Goal: Task Accomplishment & Management: Use online tool/utility

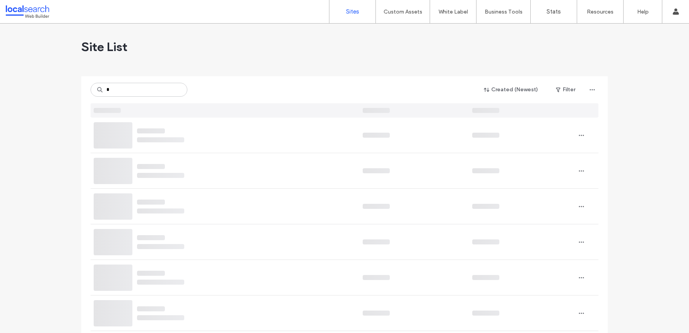
type input "*"
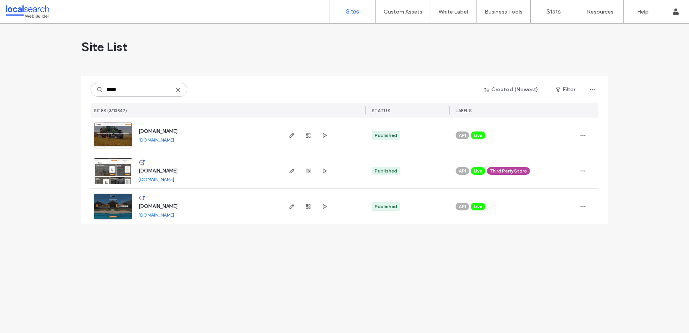
type input "*****"
click at [105, 168] on img at bounding box center [113, 184] width 38 height 53
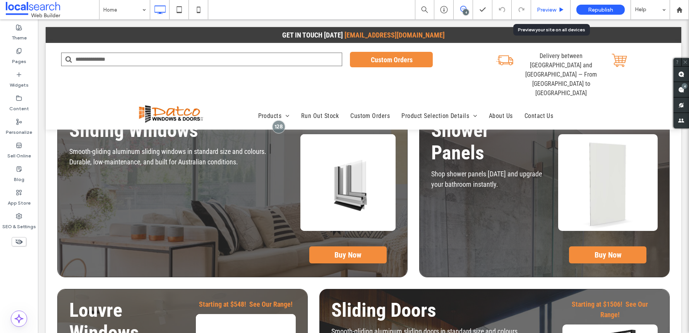
click at [550, 10] on span "Preview" at bounding box center [546, 10] width 19 height 7
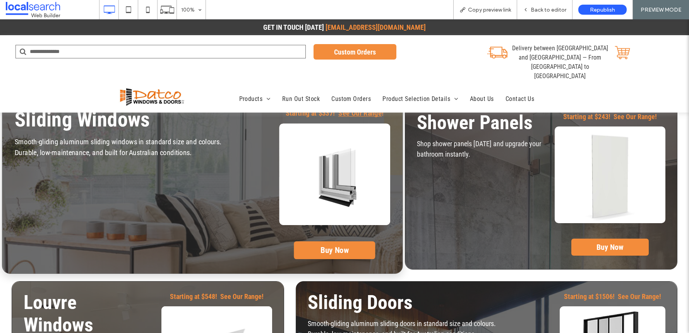
click at [345, 113] on strong "See Our Range" at bounding box center [359, 113] width 43 height 9
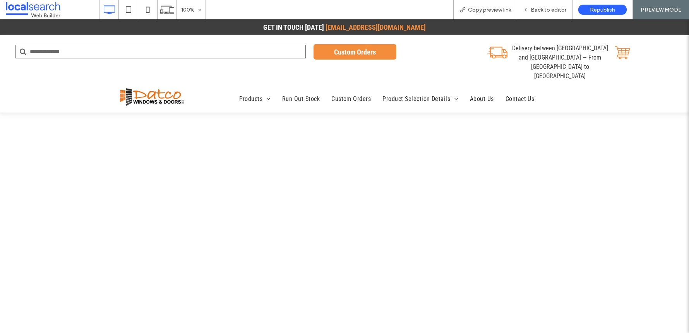
select select "**********"
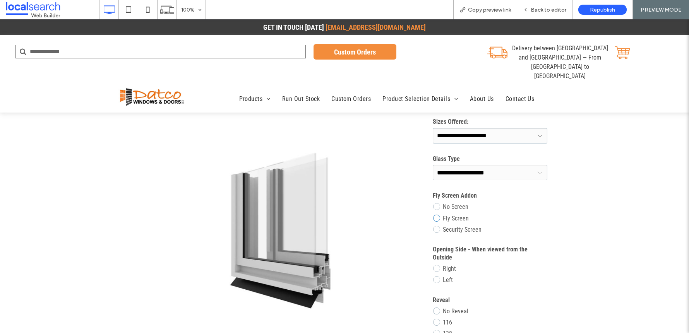
scroll to position [61, 0]
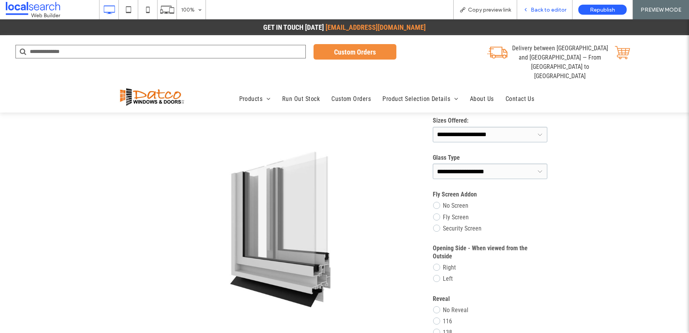
click at [536, 9] on span "Back to editor" at bounding box center [548, 10] width 36 height 7
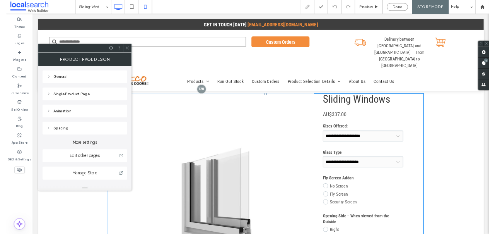
scroll to position [15, 0]
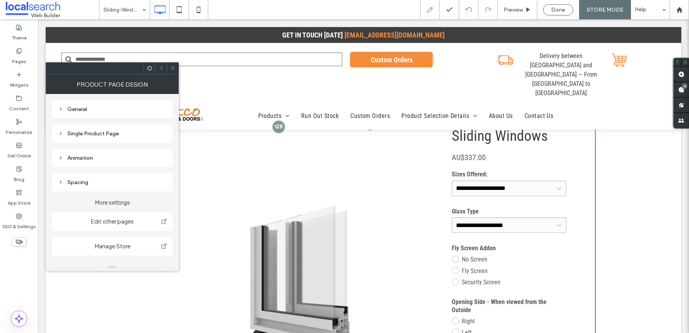
click at [172, 67] on icon at bounding box center [173, 68] width 6 height 6
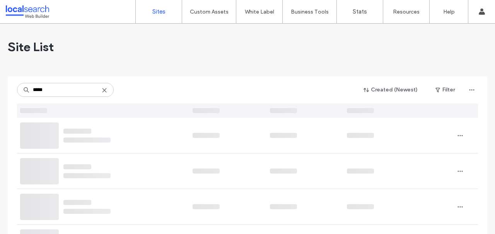
type input "*****"
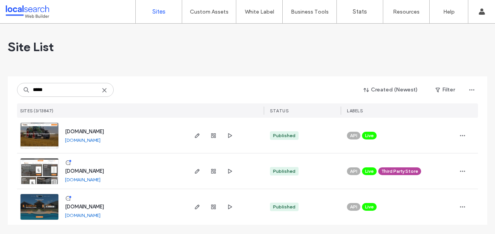
click at [51, 169] on img at bounding box center [40, 184] width 38 height 53
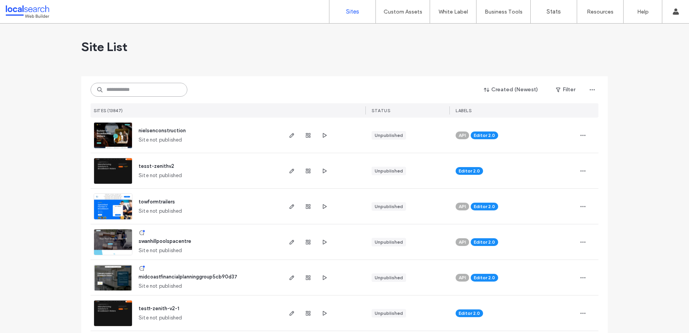
click at [99, 87] on div at bounding box center [139, 90] width 97 height 14
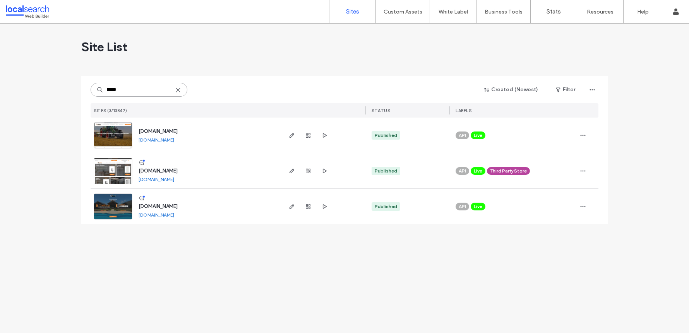
type input "*****"
click at [111, 166] on link at bounding box center [113, 171] width 39 height 26
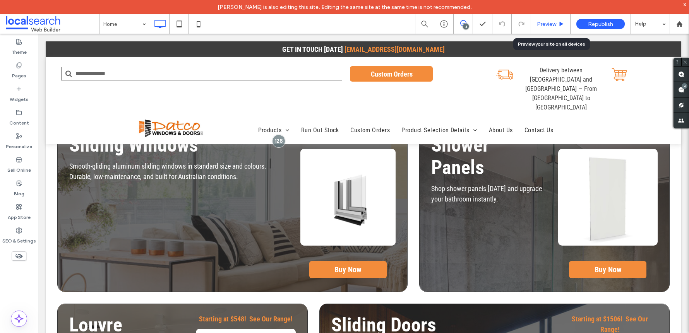
click at [557, 24] on div "Preview" at bounding box center [550, 24] width 39 height 7
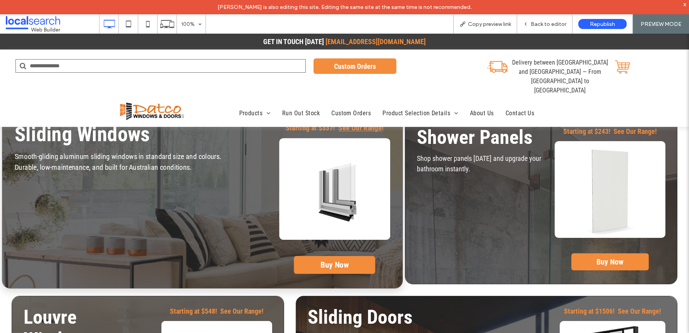
click at [357, 128] on strong "See Our Range" at bounding box center [359, 128] width 43 height 9
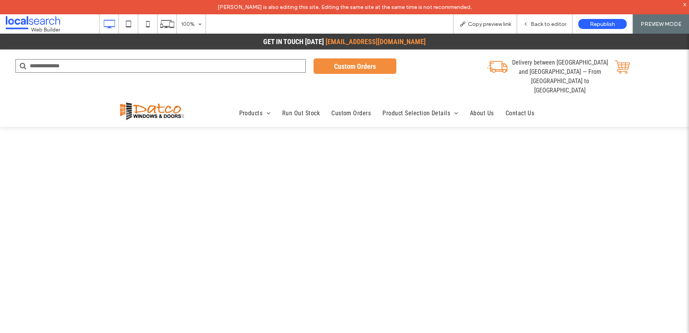
select select "**********"
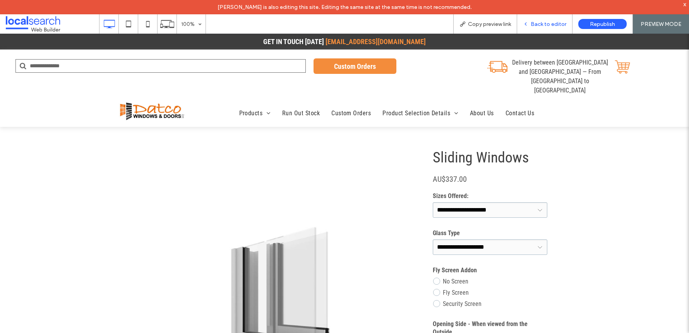
click at [539, 25] on span "Back to editor" at bounding box center [548, 24] width 36 height 7
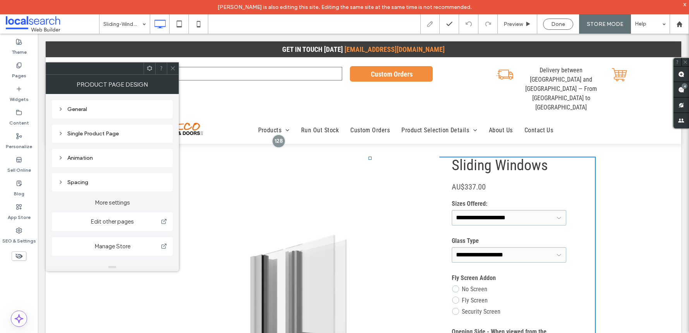
click at [109, 134] on div "Single Product Page" at bounding box center [112, 133] width 108 height 7
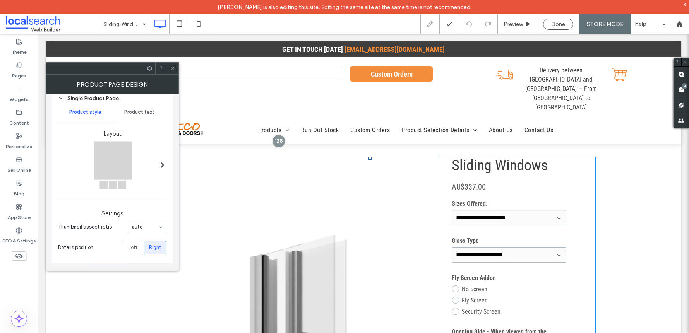
scroll to position [39, 0]
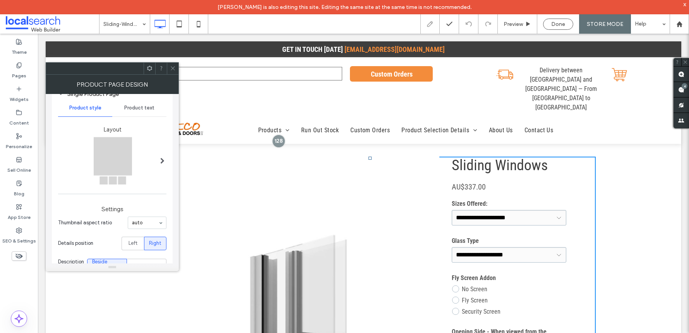
click at [164, 163] on span at bounding box center [162, 160] width 4 height 6
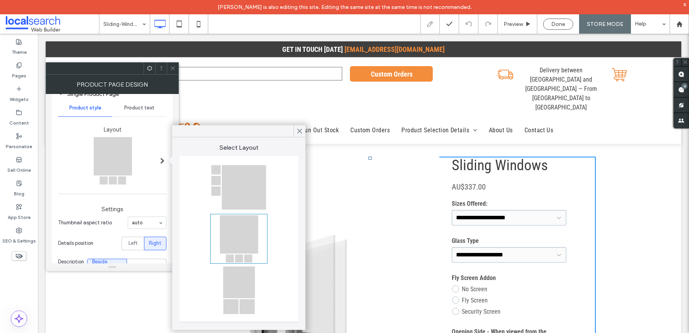
click at [163, 163] on span at bounding box center [162, 160] width 4 height 6
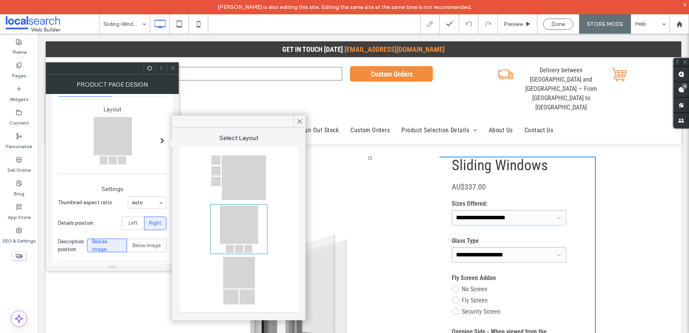
scroll to position [61, 0]
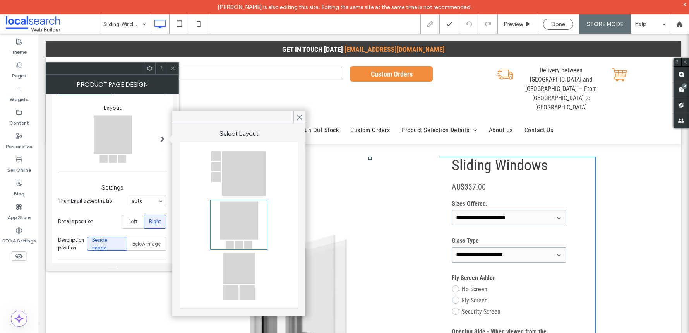
click at [162, 207] on section "Thumbnail aspect ratio auto" at bounding box center [112, 201] width 108 height 20
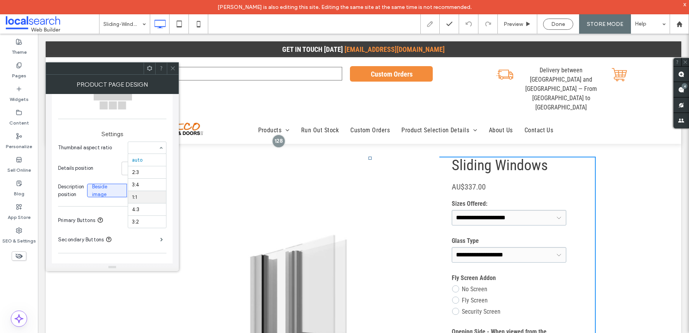
scroll to position [150, 0]
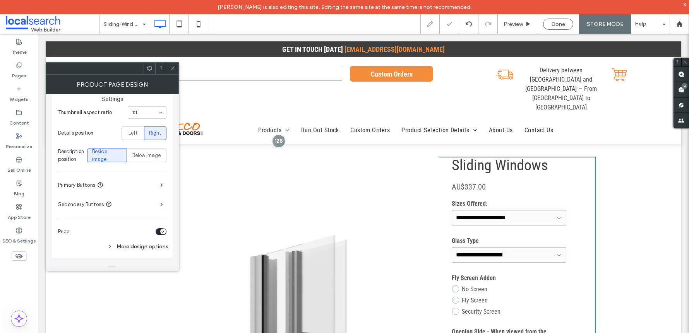
click at [148, 113] on input at bounding box center [145, 112] width 26 height 5
click at [80, 156] on span "Description position" at bounding box center [71, 155] width 26 height 15
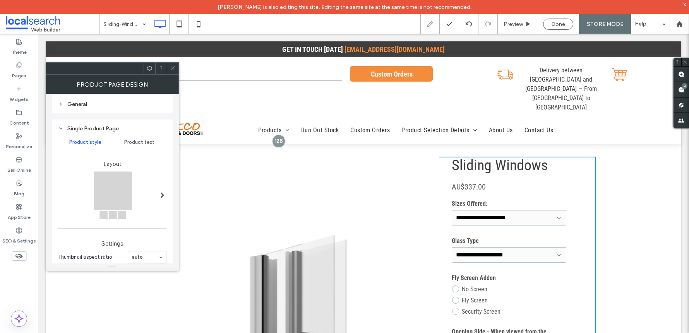
scroll to position [0, 0]
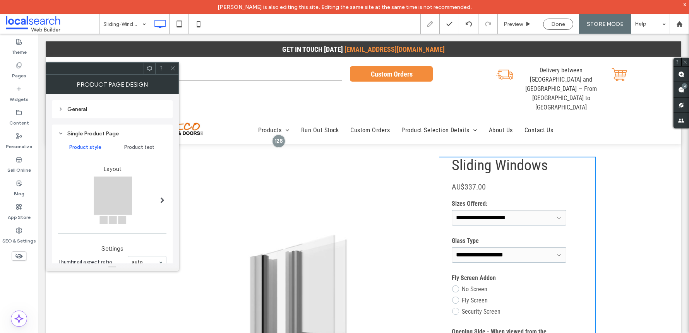
click at [114, 186] on div at bounding box center [112, 200] width 109 height 48
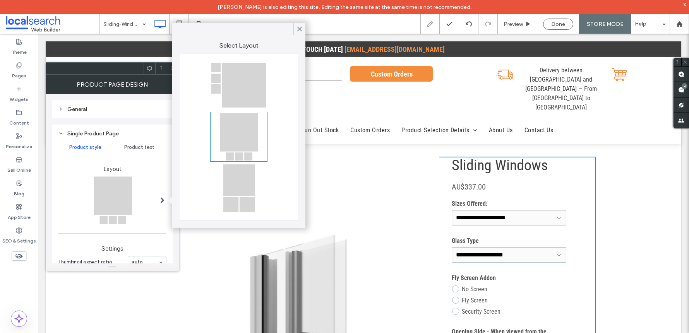
click at [243, 182] on div at bounding box center [238, 188] width 55 height 48
click at [303, 30] on div at bounding box center [299, 29] width 12 height 12
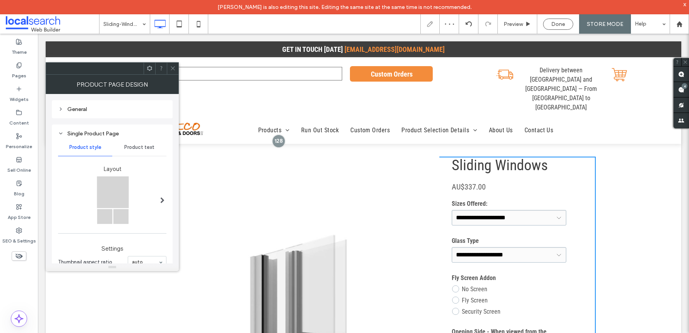
click at [172, 69] on icon at bounding box center [173, 68] width 6 height 6
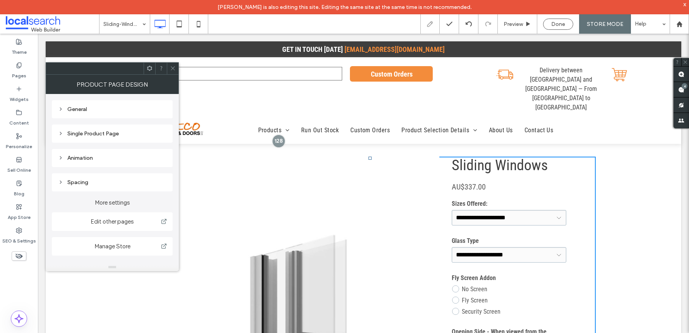
click at [83, 129] on div "Single Product Page" at bounding box center [112, 133] width 108 height 10
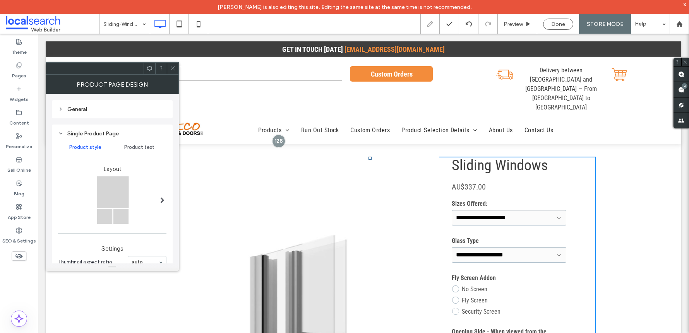
click at [118, 208] on div at bounding box center [112, 200] width 109 height 48
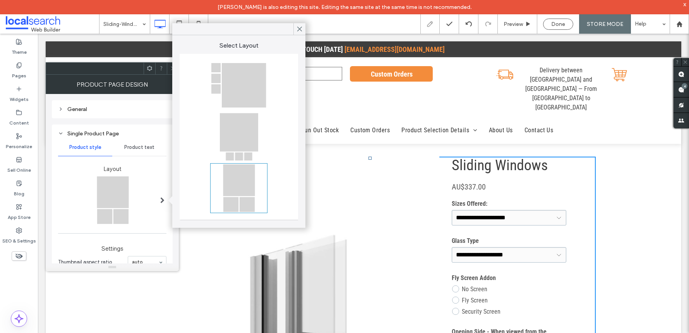
click at [232, 147] on div at bounding box center [238, 137] width 55 height 48
click at [303, 30] on icon at bounding box center [299, 29] width 7 height 7
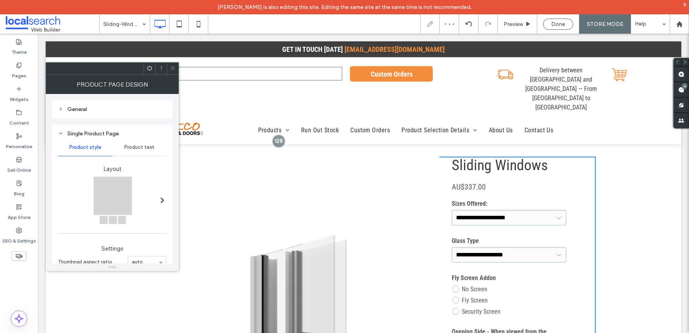
click at [169, 68] on div at bounding box center [173, 69] width 12 height 12
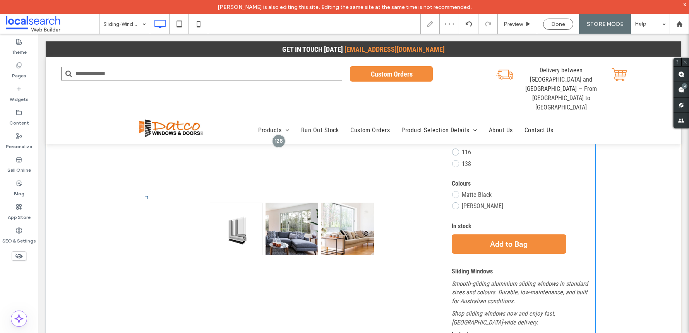
scroll to position [92, 0]
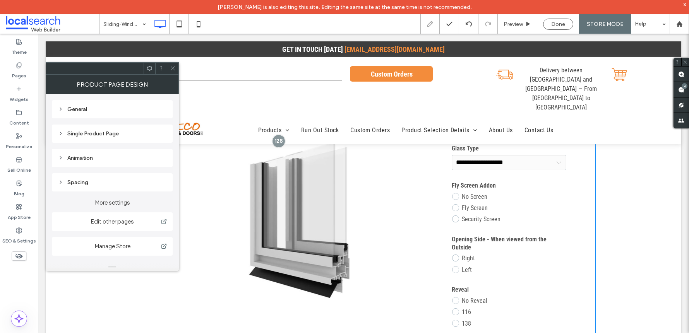
click at [87, 109] on div "General" at bounding box center [112, 109] width 108 height 7
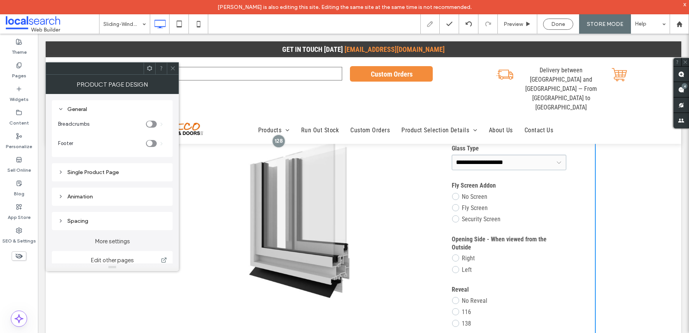
click at [105, 168] on div "Single Product Page" at bounding box center [112, 172] width 108 height 10
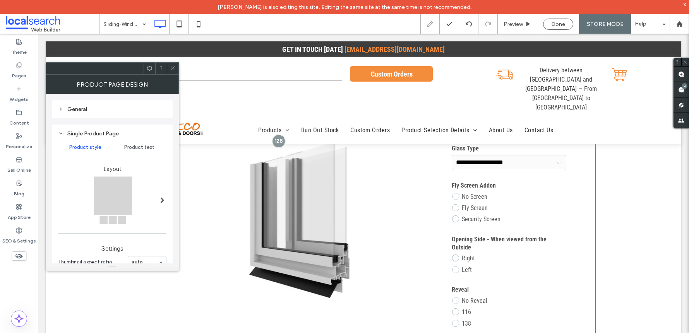
click at [135, 147] on span "Product text" at bounding box center [139, 147] width 30 height 6
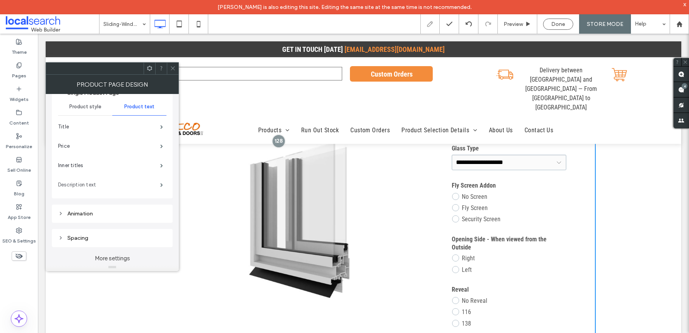
scroll to position [50, 0]
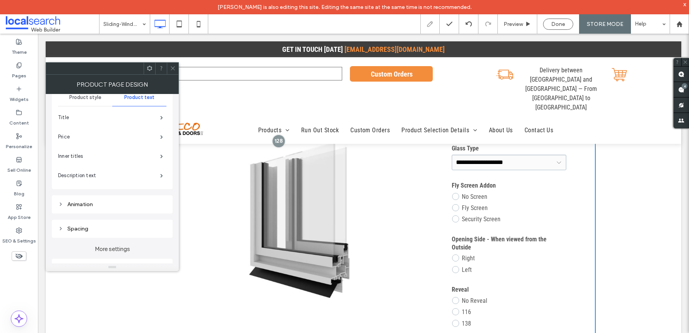
click at [88, 210] on div "Animation" at bounding box center [112, 204] width 121 height 18
click at [79, 229] on div "Spacing" at bounding box center [112, 229] width 108 height 7
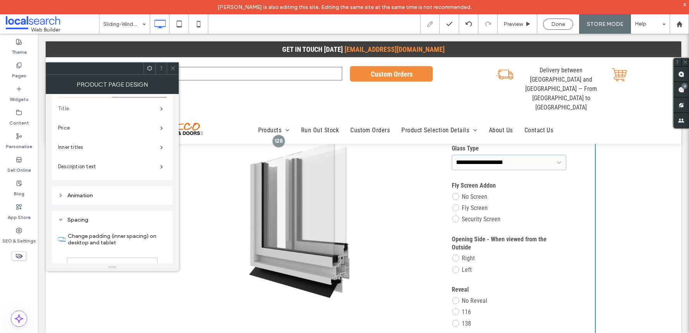
scroll to position [0, 0]
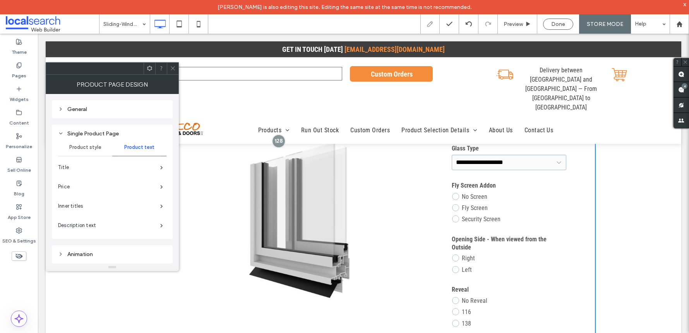
click at [92, 142] on div "Product style" at bounding box center [85, 147] width 54 height 17
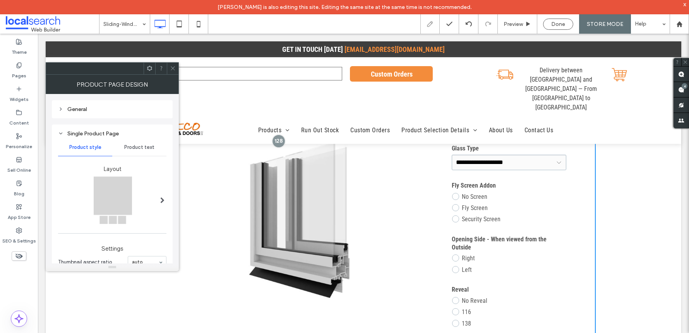
click at [60, 109] on icon at bounding box center [60, 108] width 5 height 5
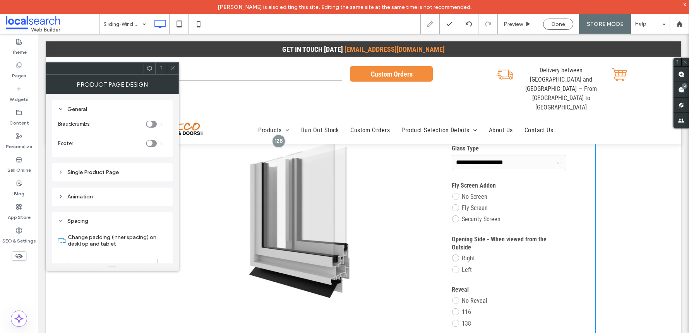
click at [75, 172] on div "Single Product Page" at bounding box center [112, 172] width 108 height 7
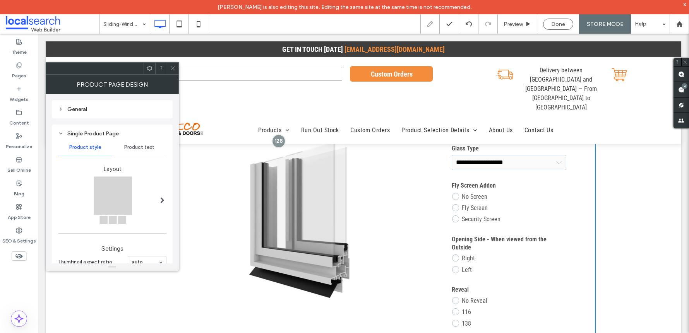
click at [75, 106] on div "General" at bounding box center [112, 109] width 108 height 7
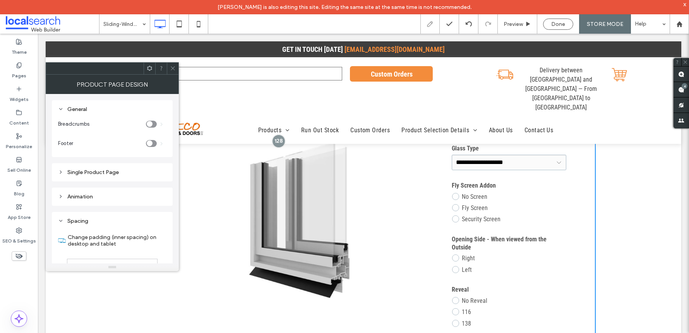
click at [78, 175] on div "Single Product Page" at bounding box center [112, 172] width 108 height 7
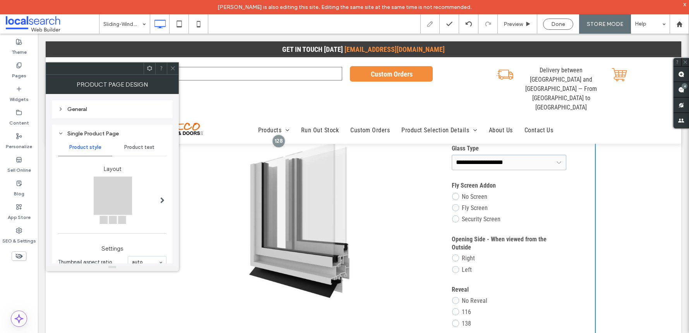
click at [134, 145] on span "Product text" at bounding box center [139, 147] width 30 height 6
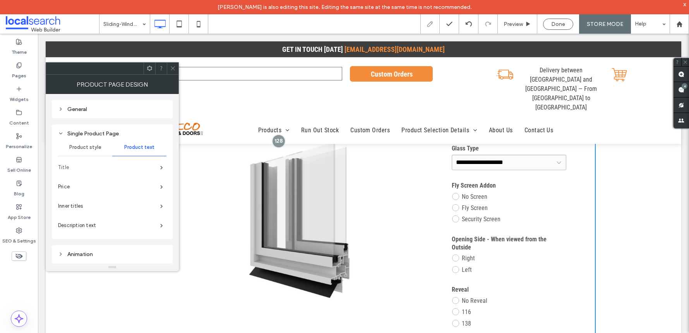
click at [78, 167] on label "Title" at bounding box center [109, 167] width 102 height 15
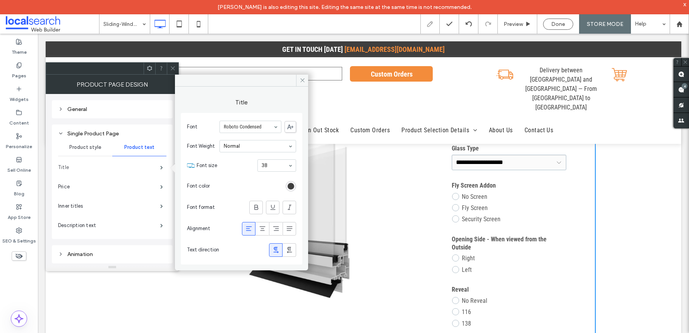
click at [78, 167] on label "Title" at bounding box center [109, 167] width 102 height 15
click at [89, 207] on label "Inner titles" at bounding box center [109, 205] width 102 height 15
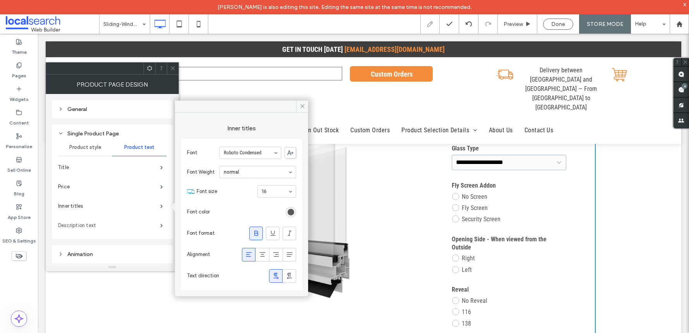
click at [78, 230] on label "Description text" at bounding box center [109, 225] width 102 height 15
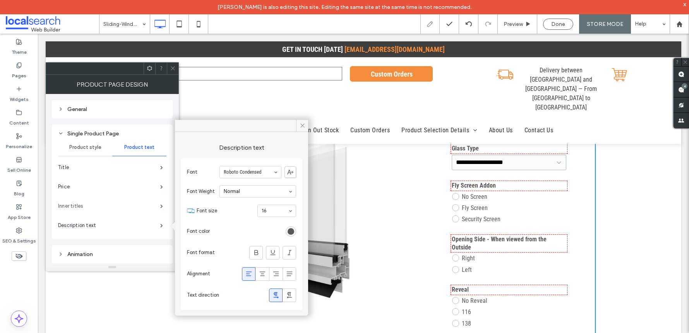
click at [81, 205] on label "Inner titles" at bounding box center [109, 205] width 102 height 15
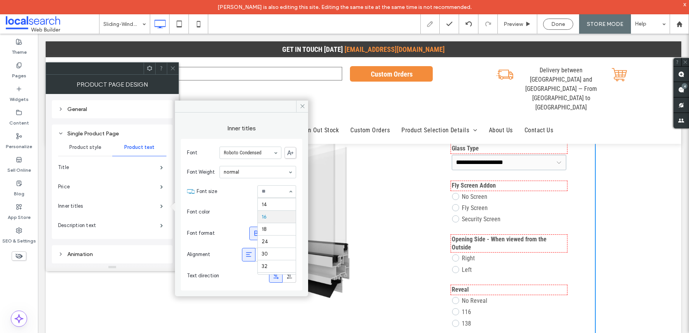
scroll to position [61, 0]
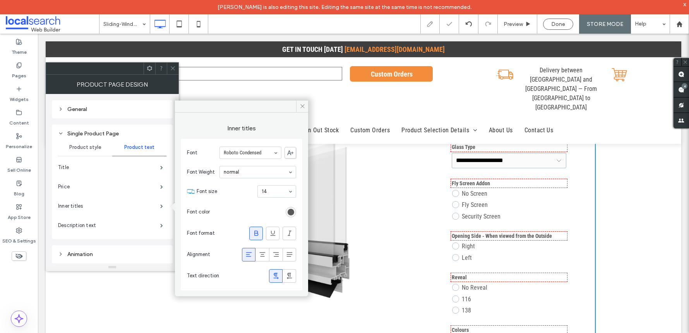
click at [271, 193] on input at bounding box center [275, 191] width 26 height 5
click at [242, 185] on section "Font size 8 9 10 11 12 14 16 18 24 30 32 36 38 48 60 72 96" at bounding box center [246, 191] width 99 height 20
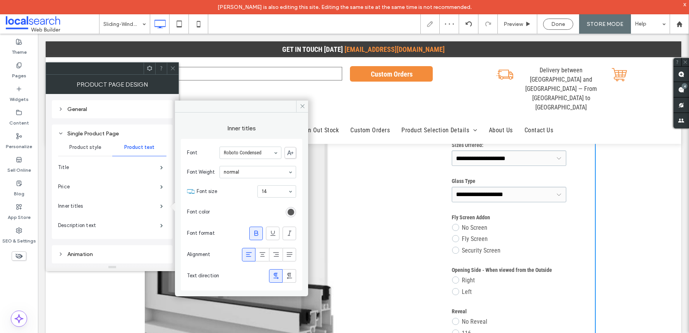
scroll to position [20, 0]
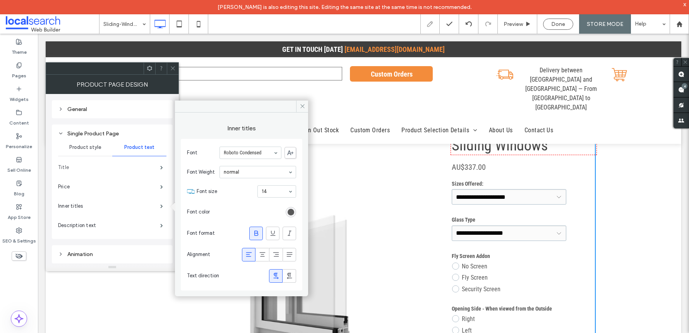
click at [116, 169] on label "Title" at bounding box center [109, 167] width 102 height 15
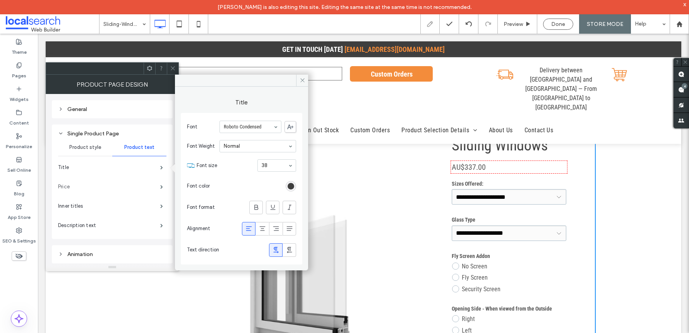
click at [136, 184] on label "Price" at bounding box center [109, 186] width 102 height 15
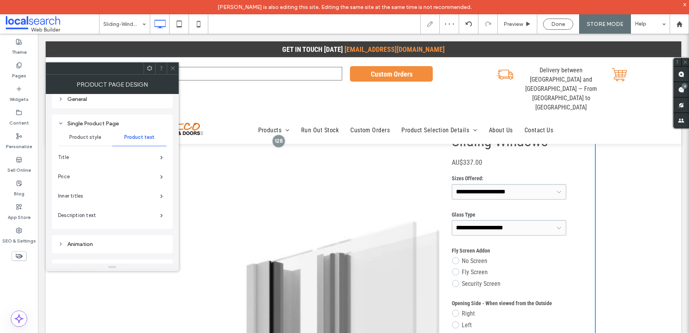
scroll to position [117, 0]
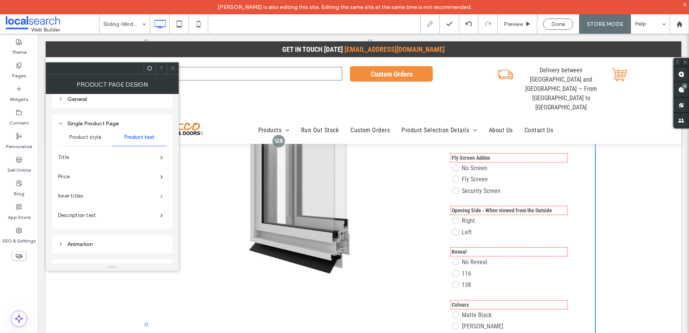
click at [161, 197] on span at bounding box center [161, 196] width 3 height 4
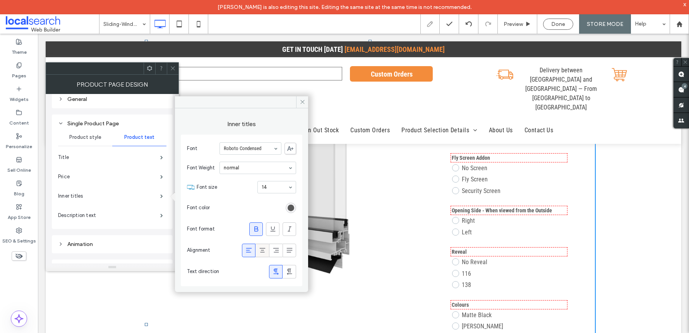
click at [265, 254] on icon at bounding box center [262, 250] width 8 height 8
click at [253, 253] on div at bounding box center [248, 250] width 13 height 13
click at [299, 99] on span at bounding box center [302, 102] width 12 height 12
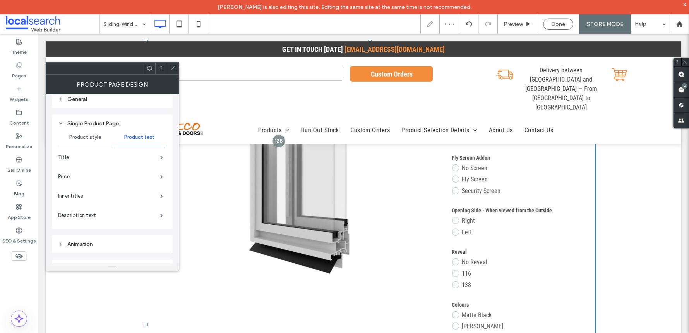
click at [169, 66] on div at bounding box center [173, 69] width 12 height 12
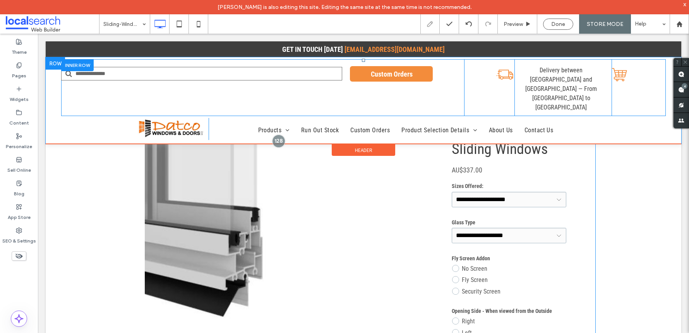
scroll to position [0, 0]
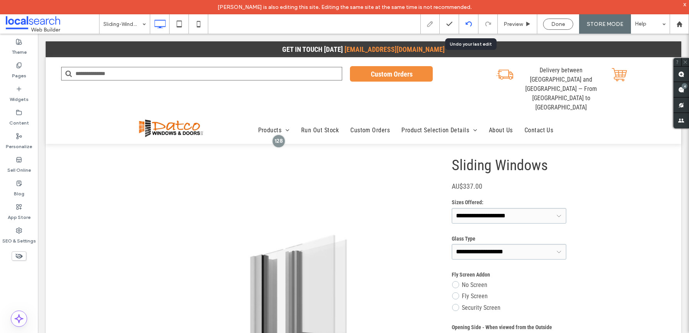
click at [465, 24] on div at bounding box center [468, 24] width 19 height 6
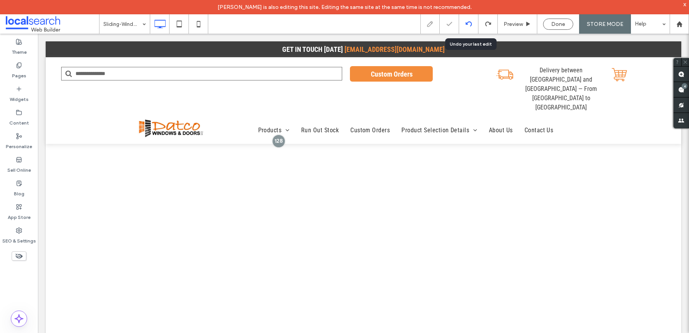
select select "**********"
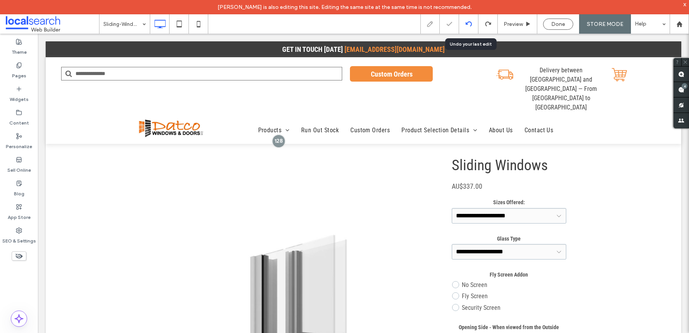
click at [467, 25] on icon at bounding box center [468, 24] width 6 height 6
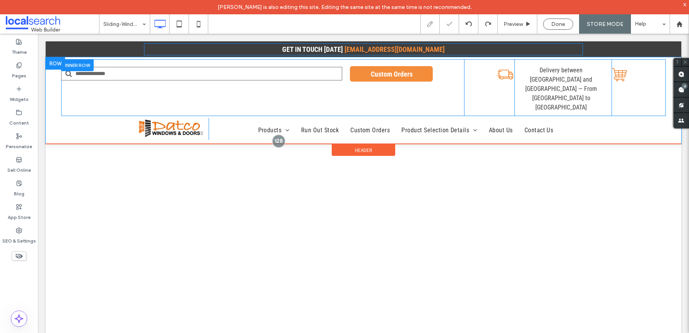
select select "**********"
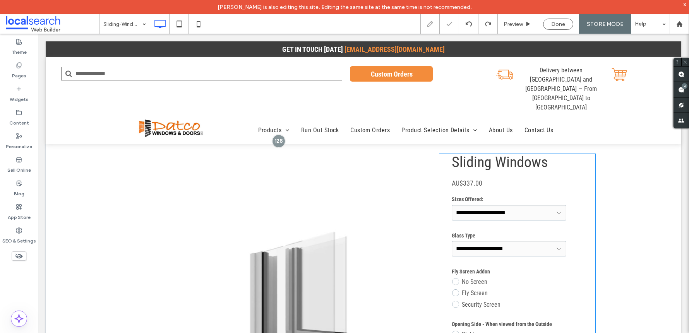
scroll to position [71, 0]
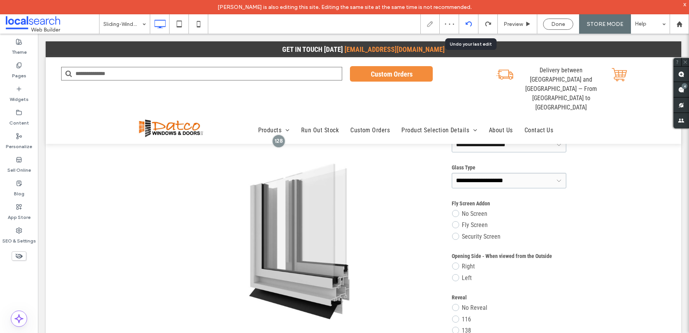
click at [470, 26] on icon at bounding box center [468, 24] width 6 height 6
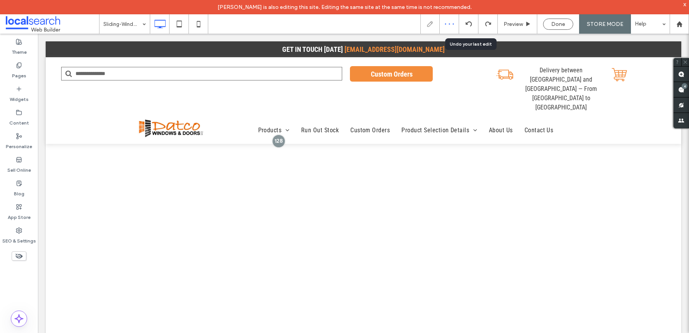
scroll to position [0, 0]
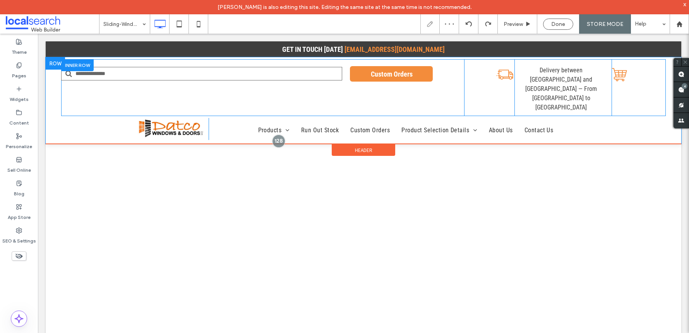
select select "**********"
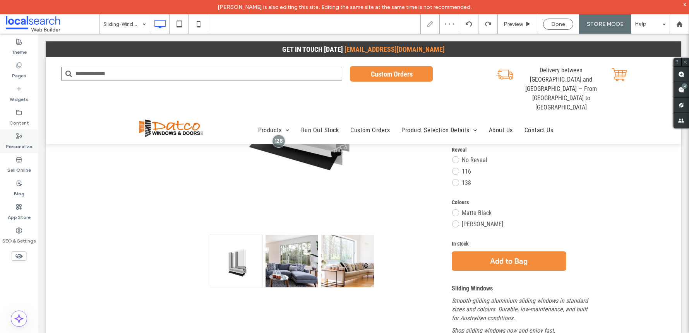
scroll to position [222, 0]
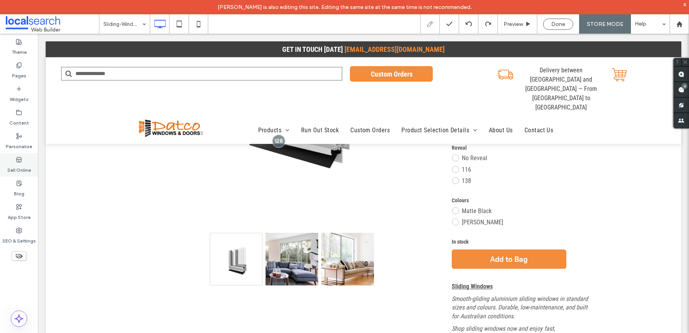
click at [16, 159] on icon at bounding box center [19, 160] width 6 height 6
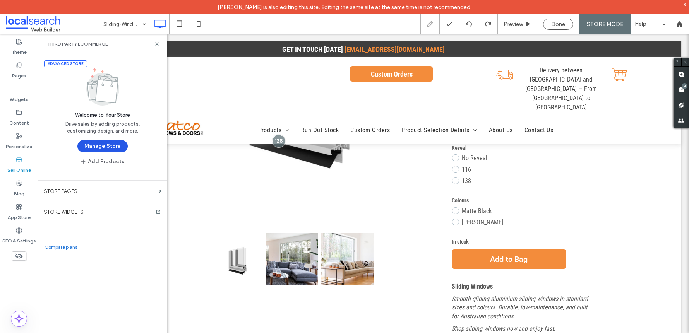
click at [114, 151] on button "Manage Store" at bounding box center [102, 146] width 50 height 12
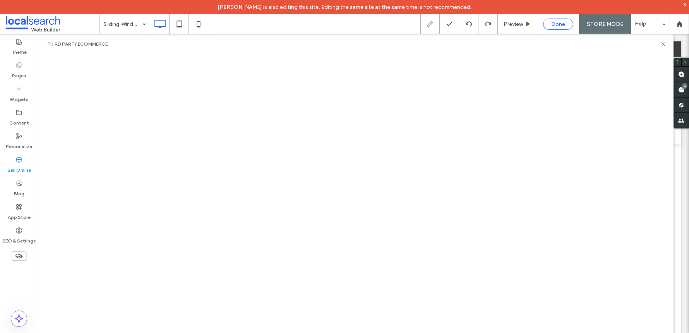
click at [562, 26] on span "Done" at bounding box center [558, 24] width 14 height 7
click at [550, 25] on div at bounding box center [344, 166] width 689 height 333
click at [554, 25] on div at bounding box center [344, 166] width 689 height 333
click at [556, 24] on div at bounding box center [344, 166] width 689 height 333
click at [554, 27] on div at bounding box center [344, 166] width 689 height 333
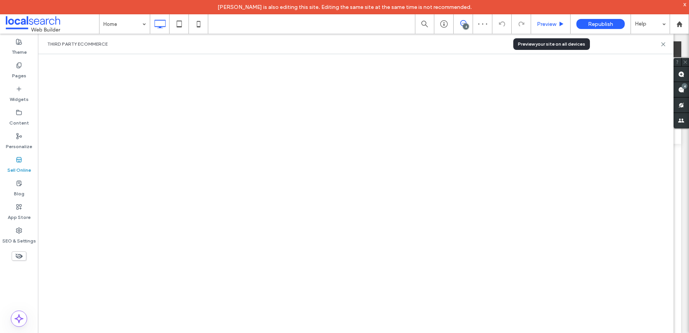
click at [545, 29] on div "Preview" at bounding box center [550, 23] width 39 height 19
click at [547, 28] on div "Preview" at bounding box center [550, 23] width 39 height 19
click at [546, 24] on span "Preview" at bounding box center [546, 24] width 19 height 7
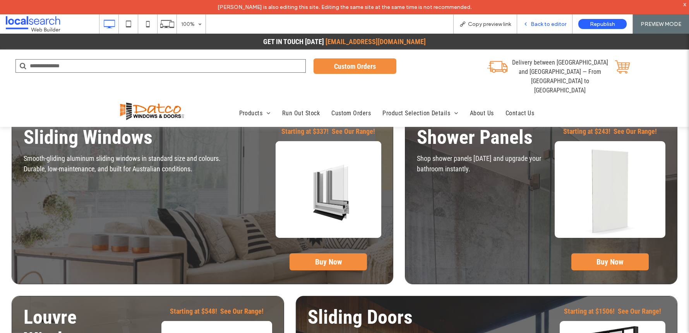
click at [533, 27] on div "Back to editor" at bounding box center [544, 23] width 55 height 19
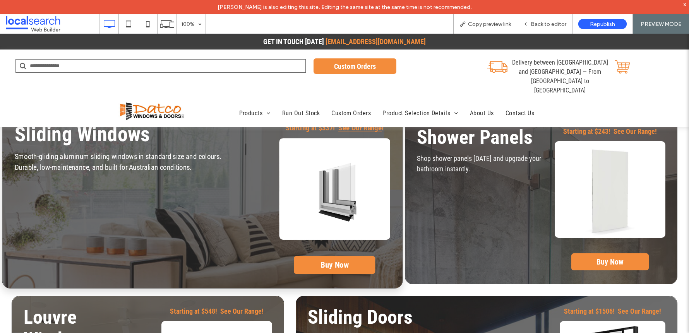
click at [356, 130] on strong "See Our Range" at bounding box center [359, 128] width 43 height 9
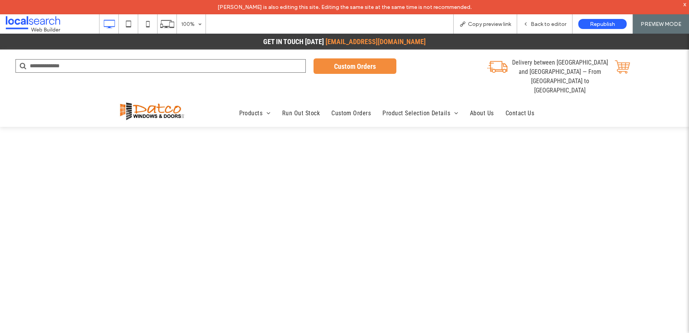
select select "**********"
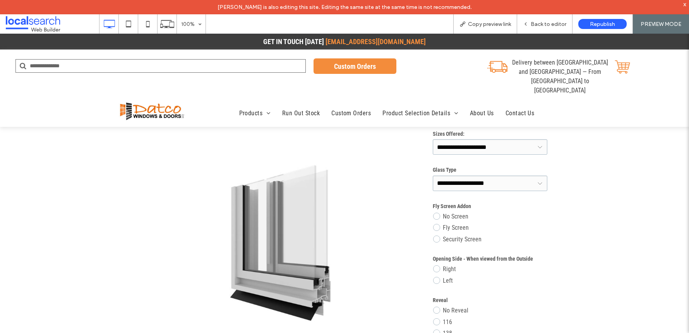
scroll to position [150, 0]
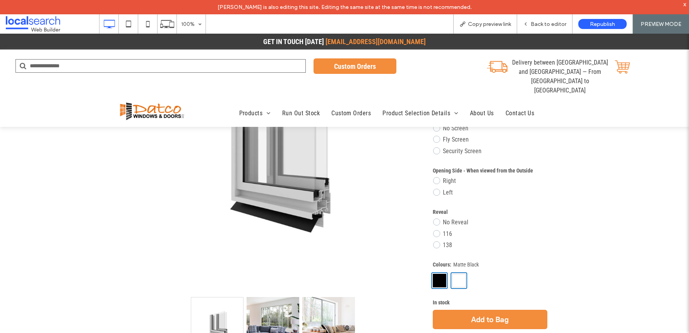
drag, startPoint x: 453, startPoint y: 279, endPoint x: 449, endPoint y: 279, distance: 4.3
click at [450, 279] on div at bounding box center [458, 280] width 17 height 17
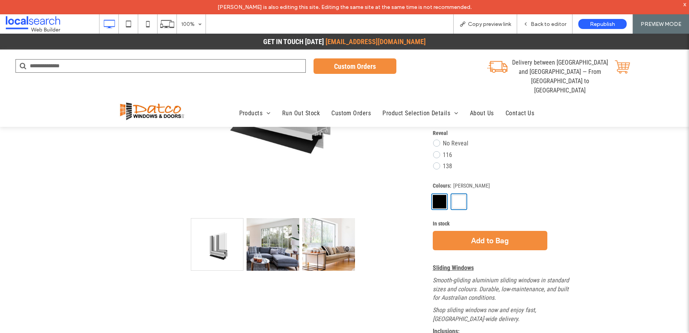
click at [434, 202] on div at bounding box center [439, 201] width 17 height 17
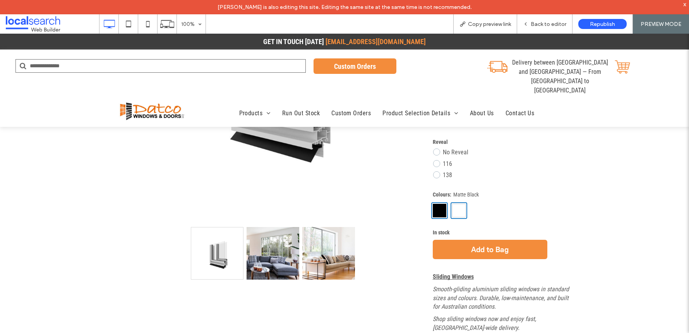
click at [451, 211] on div at bounding box center [458, 210] width 17 height 17
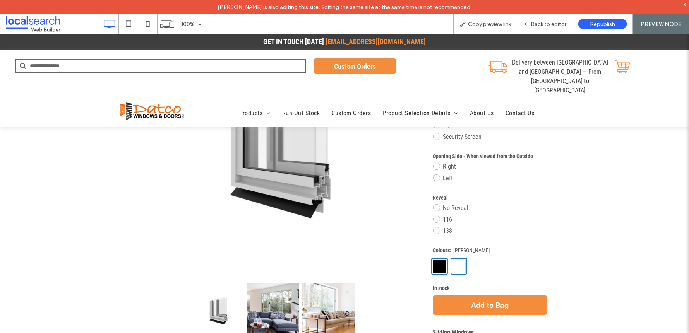
click at [437, 262] on div at bounding box center [439, 266] width 17 height 17
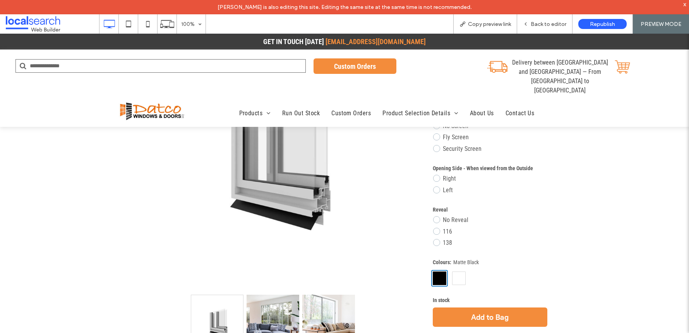
scroll to position [154, 0]
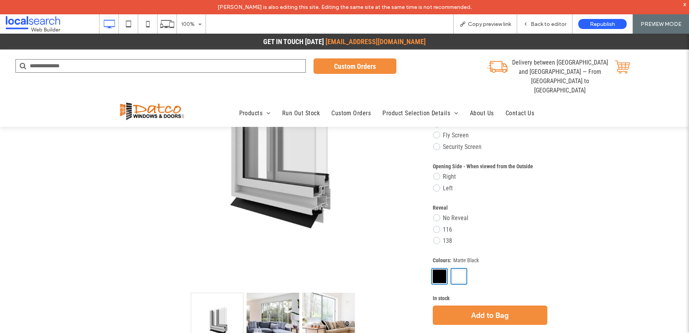
click at [454, 276] on div at bounding box center [458, 276] width 17 height 17
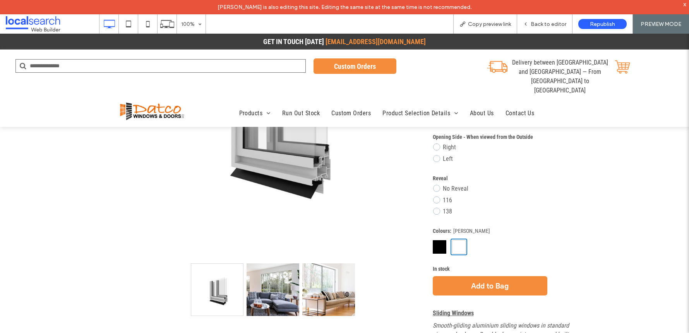
scroll to position [185, 0]
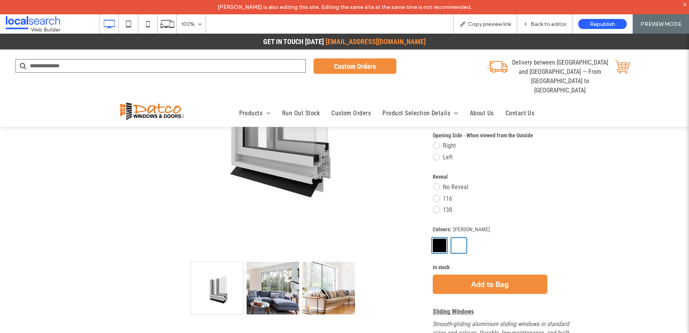
click at [431, 249] on div at bounding box center [439, 245] width 17 height 17
click at [458, 246] on div at bounding box center [458, 245] width 17 height 17
click at [433, 244] on div at bounding box center [439, 245] width 17 height 17
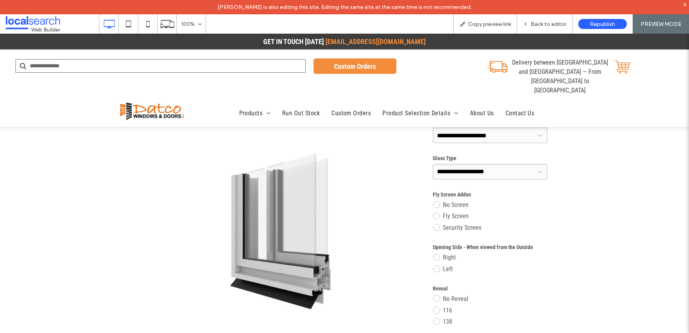
scroll to position [12, 0]
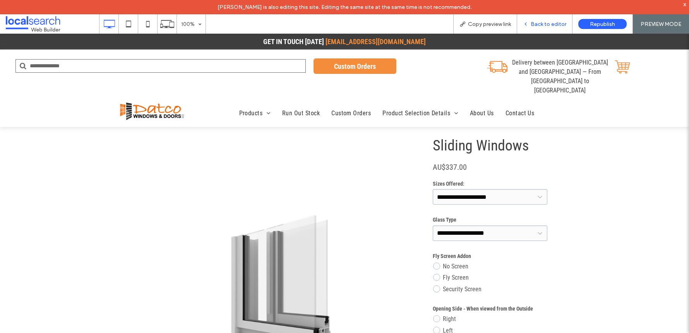
click at [522, 24] on div "Back to editor" at bounding box center [544, 24] width 55 height 7
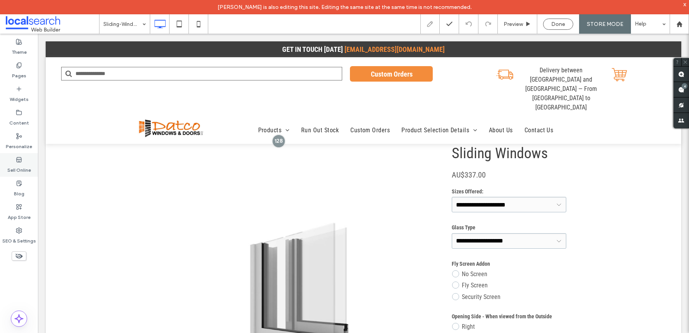
click at [21, 171] on label "Sell Online" at bounding box center [19, 168] width 24 height 11
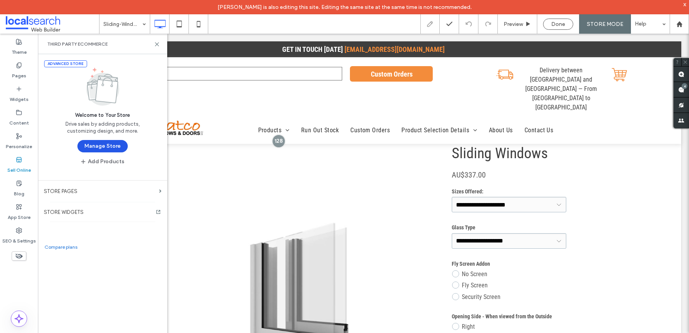
click at [121, 144] on button "Manage Store" at bounding box center [102, 146] width 50 height 12
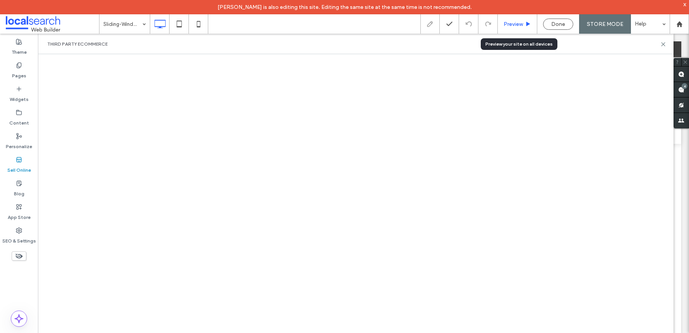
click at [521, 23] on span "Preview" at bounding box center [512, 24] width 19 height 7
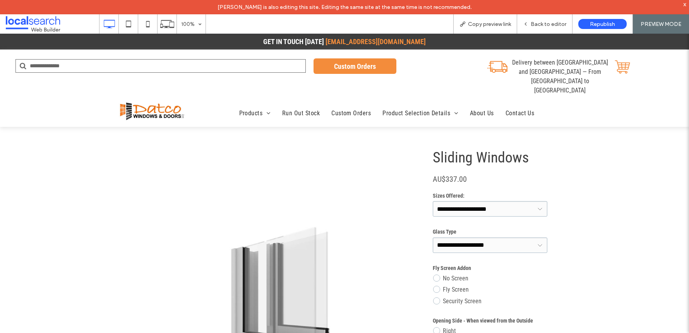
click at [152, 104] on img at bounding box center [151, 111] width 70 height 21
click at [146, 93] on div at bounding box center [344, 166] width 689 height 333
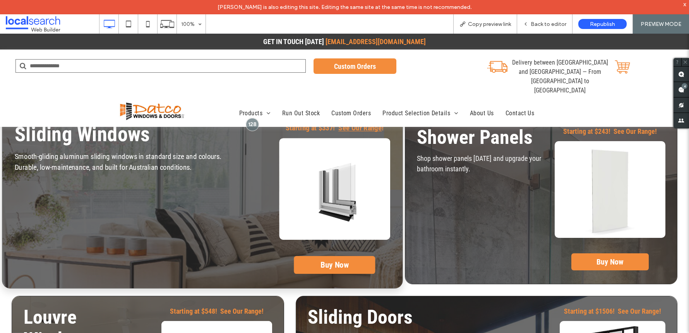
click at [356, 128] on strong "See Our Range" at bounding box center [359, 128] width 43 height 9
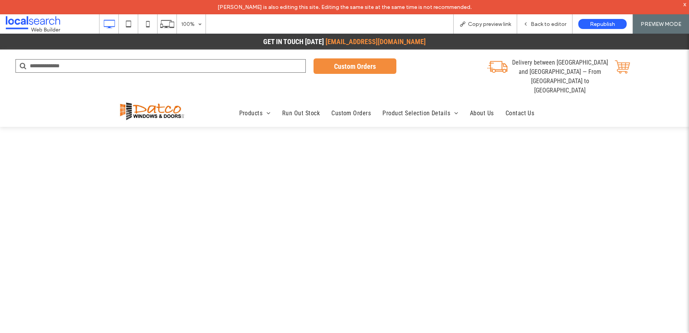
select select "**********"
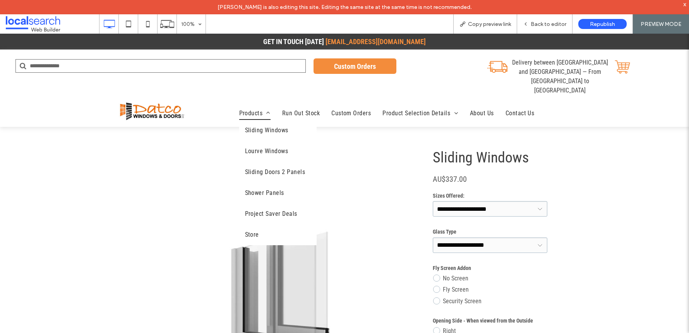
click at [257, 107] on span "Products" at bounding box center [254, 113] width 31 height 13
click at [261, 126] on span "Sliding Windows" at bounding box center [266, 130] width 43 height 9
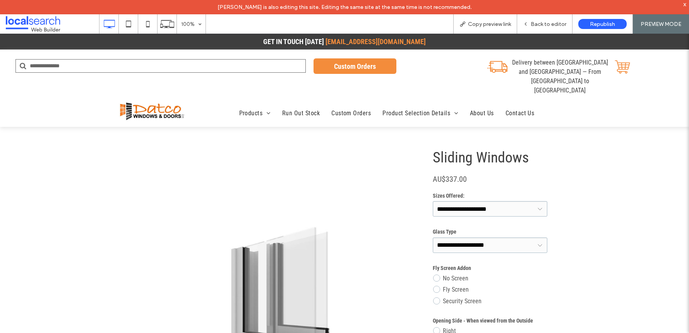
click at [171, 101] on img at bounding box center [151, 111] width 70 height 21
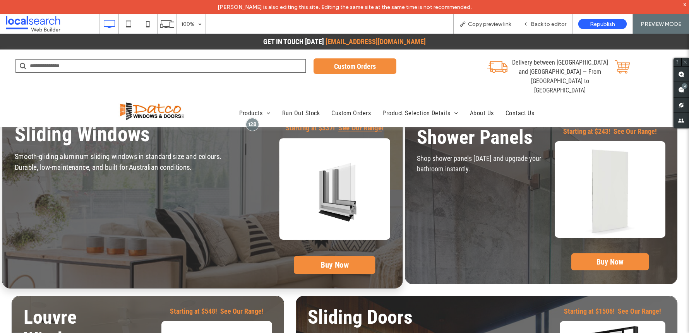
click at [338, 127] on strong "See Our Range" at bounding box center [359, 128] width 43 height 9
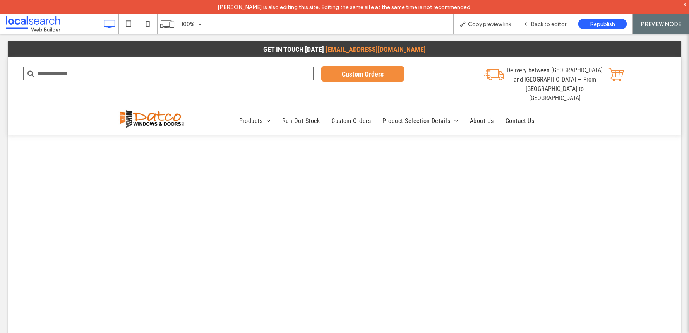
select select "**********"
select select "*********"
select select "*****"
select select "*********"
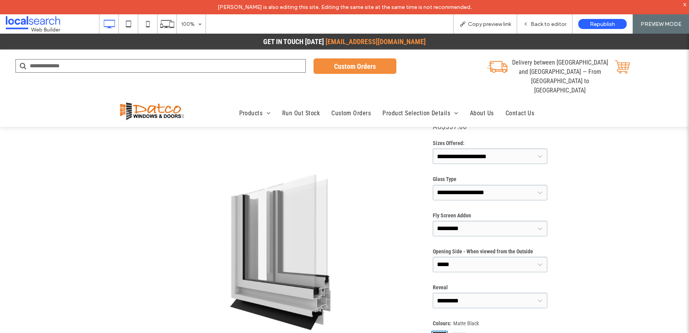
scroll to position [50, 0]
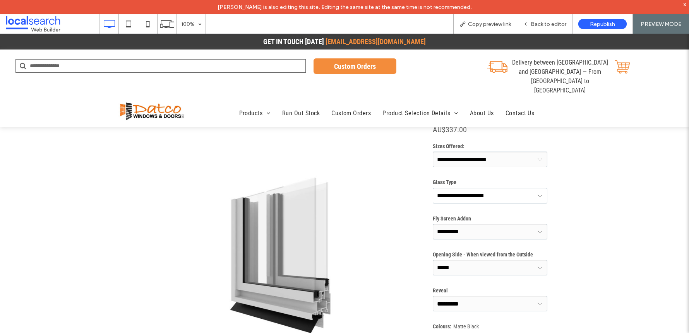
click at [475, 200] on select "**********" at bounding box center [490, 195] width 115 height 15
click at [500, 225] on select "**********" at bounding box center [490, 231] width 115 height 15
select select "**********"
click at [433, 224] on select "**********" at bounding box center [490, 231] width 115 height 15
type input "**********"
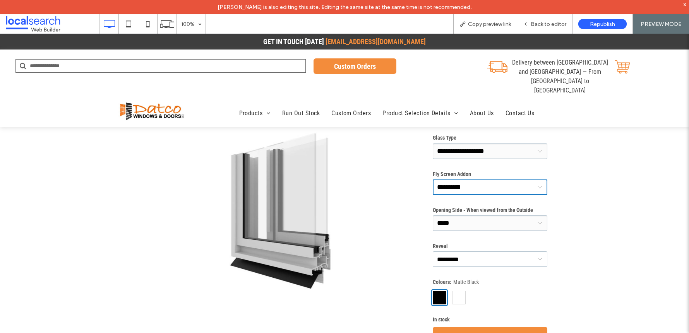
scroll to position [101, 0]
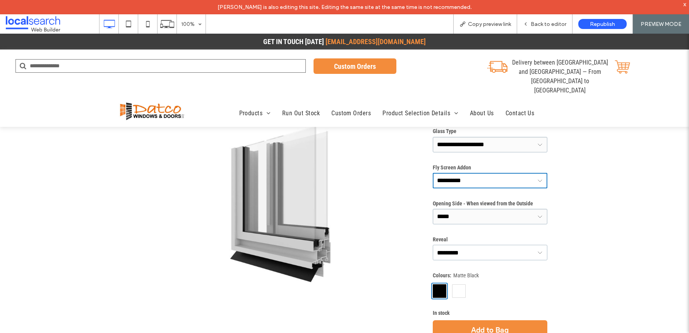
click at [481, 253] on select "**********" at bounding box center [490, 252] width 115 height 15
select select "***"
click at [433, 245] on select "**********" at bounding box center [490, 252] width 115 height 15
type input "***"
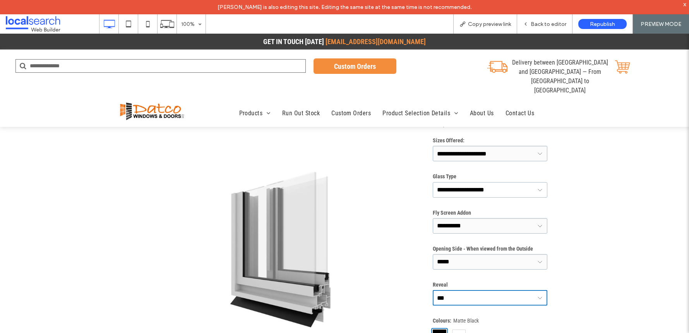
scroll to position [0, 0]
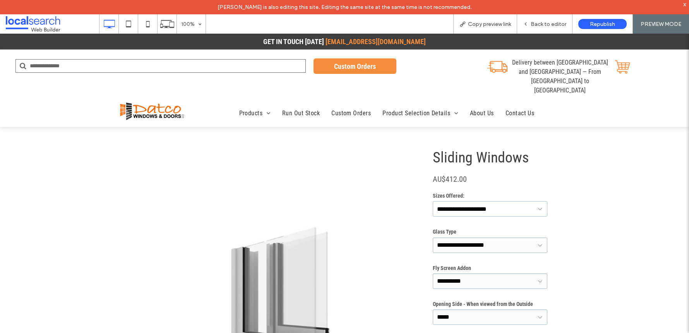
click at [491, 210] on select "**********" at bounding box center [490, 208] width 115 height 15
select select "**********"
click at [433, 201] on select "**********" at bounding box center [490, 208] width 115 height 15
type input "**********"
click at [466, 246] on select "**********" at bounding box center [490, 245] width 115 height 15
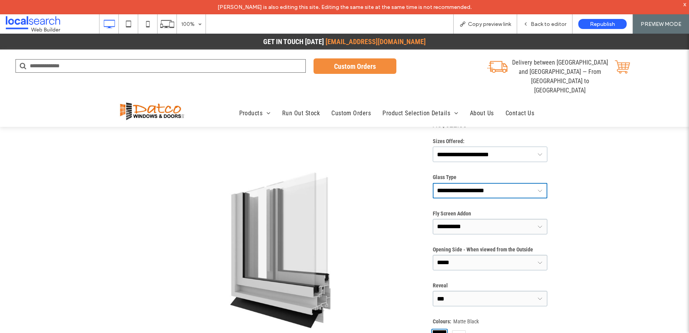
scroll to position [58, 0]
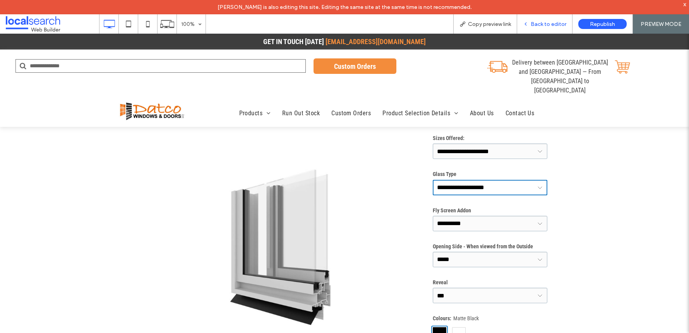
click at [552, 28] on div "Back to editor" at bounding box center [544, 23] width 55 height 19
click at [549, 26] on span "Back to editor" at bounding box center [548, 24] width 36 height 7
